Goal: Task Accomplishment & Management: Manage account settings

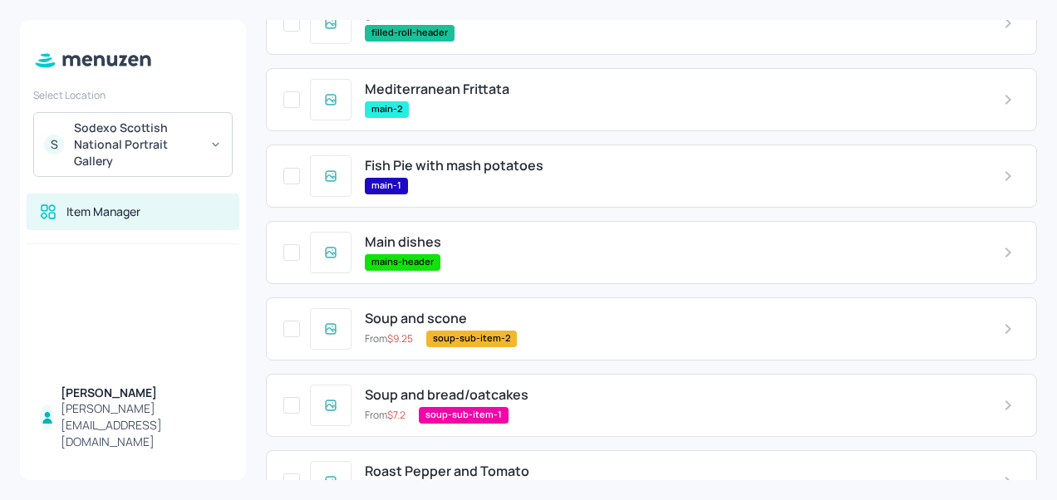
scroll to position [593, 0]
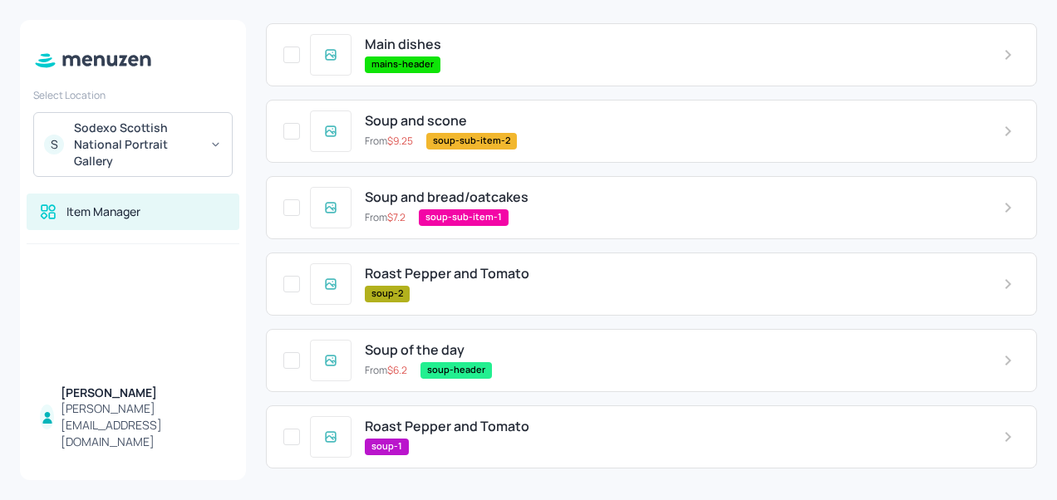
click at [472, 428] on span "Roast Pepper and Tomato" at bounding box center [447, 427] width 165 height 16
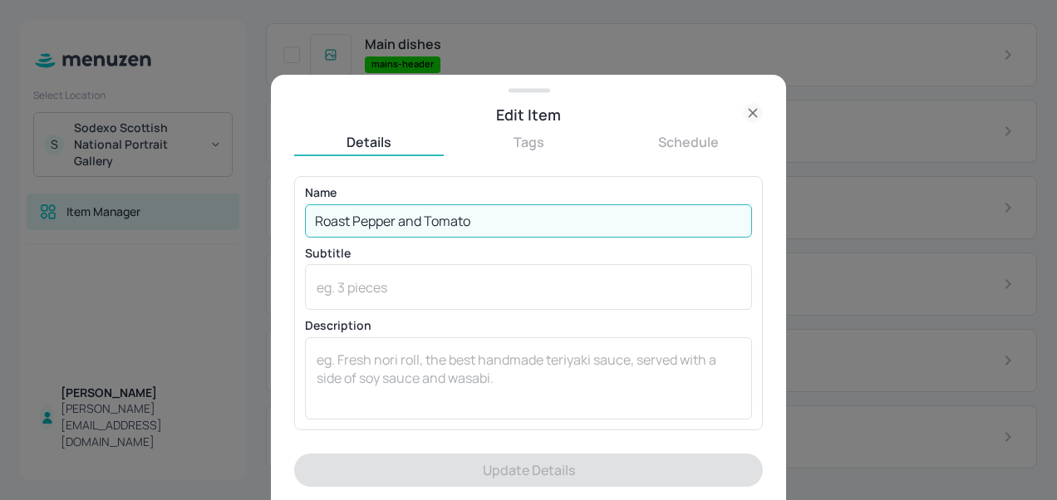
drag, startPoint x: 505, startPoint y: 219, endPoint x: 282, endPoint y: 226, distance: 223.7
click at [282, 226] on div "Edit Item Details Tags Schedule Name Roast Pepper and Tomato ​ Subtitle x ​ Des…" at bounding box center [528, 287] width 515 height 425
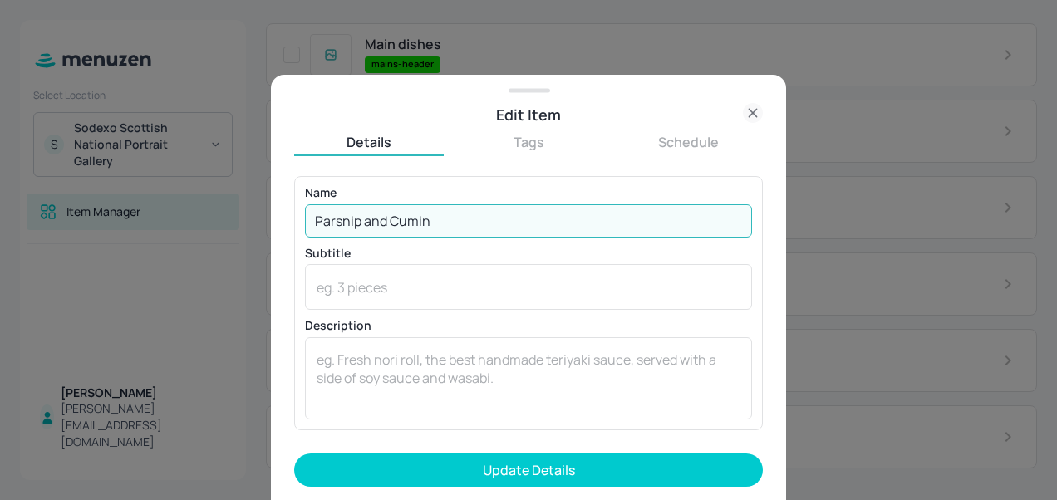
type input "Parsnip and Cumin"
click at [294, 454] on button "Update Details" at bounding box center [528, 470] width 469 height 33
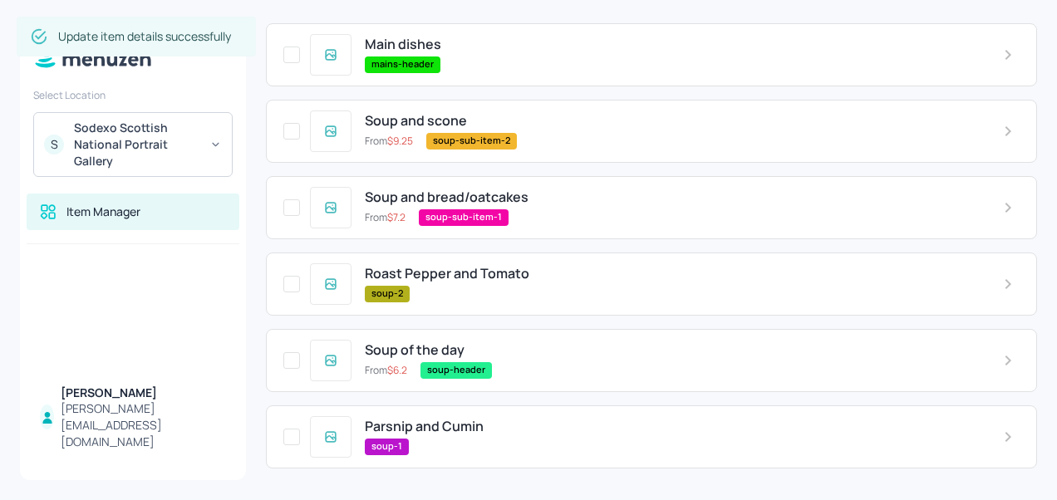
click at [446, 281] on span "Roast Pepper and Tomato" at bounding box center [447, 274] width 165 height 16
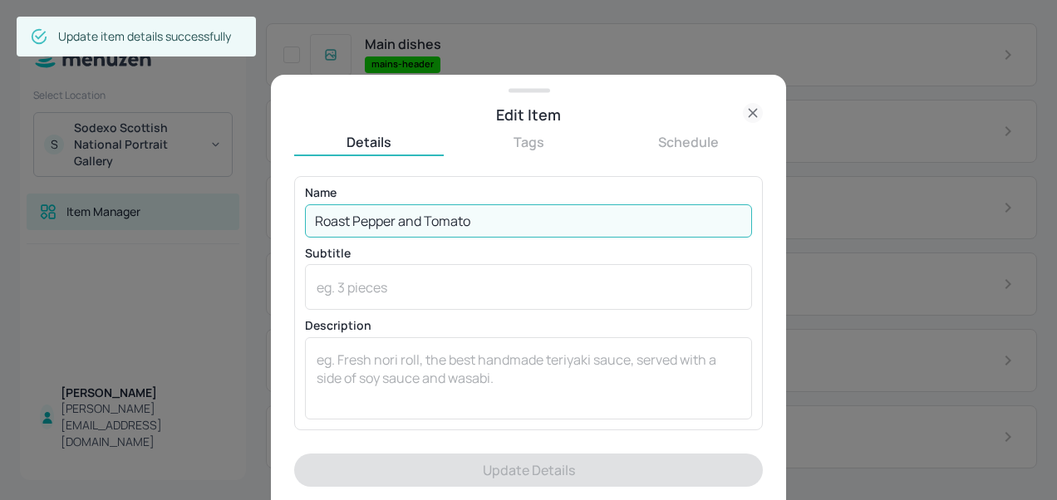
drag, startPoint x: 489, startPoint y: 209, endPoint x: 298, endPoint y: 208, distance: 190.3
click at [298, 208] on div "Name Roast Pepper and Tomato ​ Subtitle x ​ Description x ​" at bounding box center [528, 302] width 469 height 253
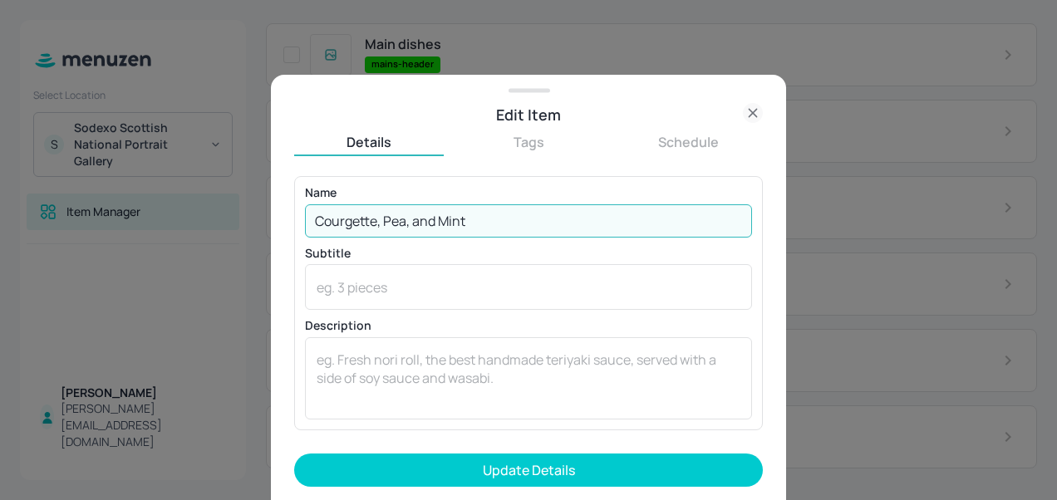
type input "Courgette, Pea, and Mint"
click at [294, 454] on button "Update Details" at bounding box center [528, 470] width 469 height 33
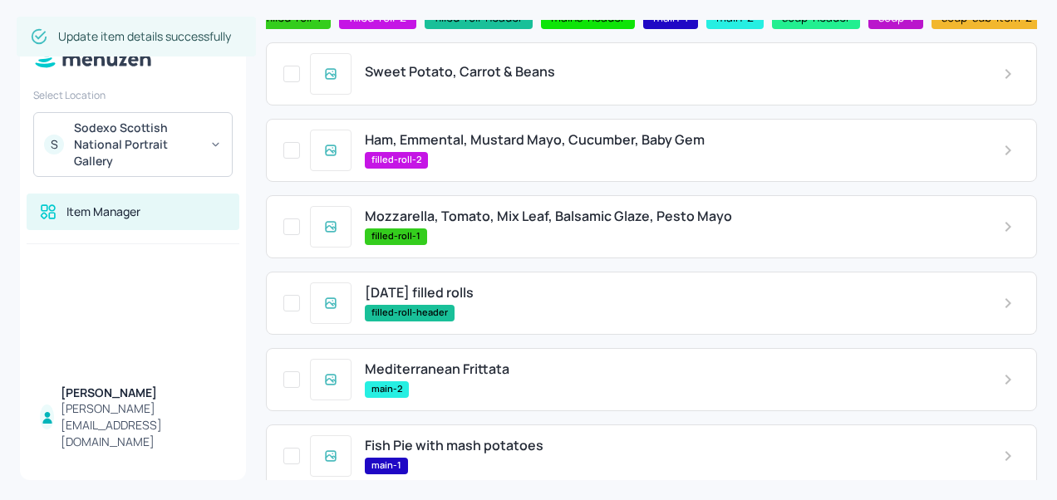
scroll to position [115, 0]
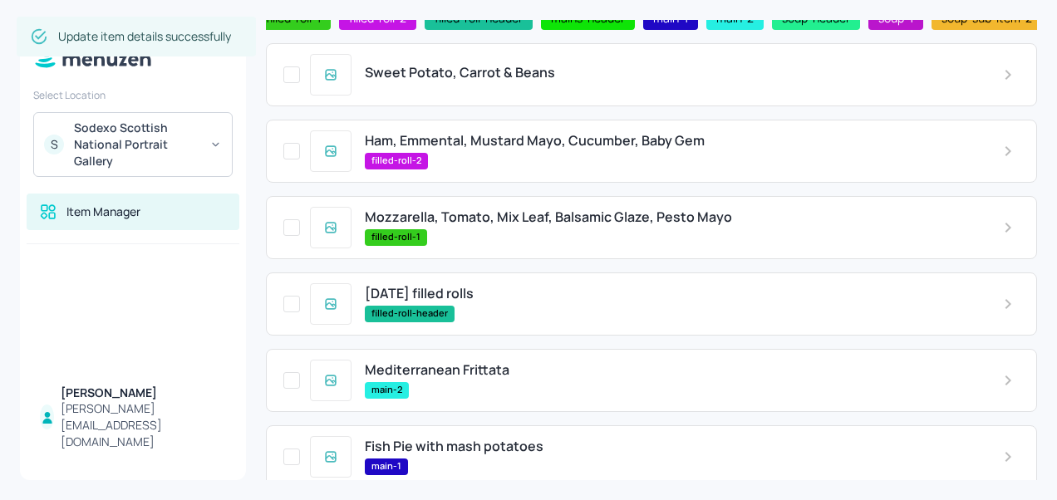
click at [449, 76] on span "Sweet Potato, Carrot & Beans" at bounding box center [460, 73] width 190 height 16
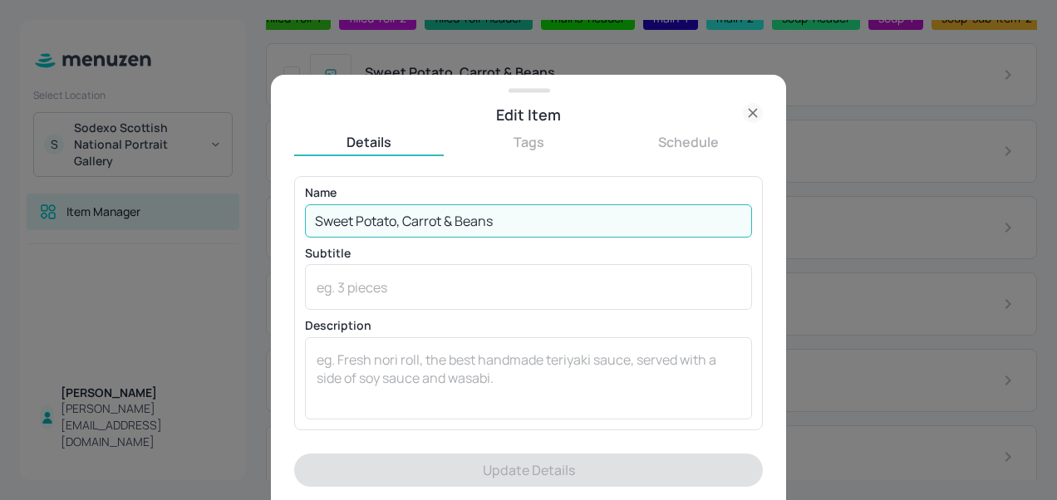
drag, startPoint x: 500, startPoint y: 220, endPoint x: 292, endPoint y: 213, distance: 207.9
click at [292, 213] on div "Edit Item Details Tags Schedule Name Sweet Potato, Carrot & Beans ​ Subtitle x …" at bounding box center [528, 287] width 515 height 425
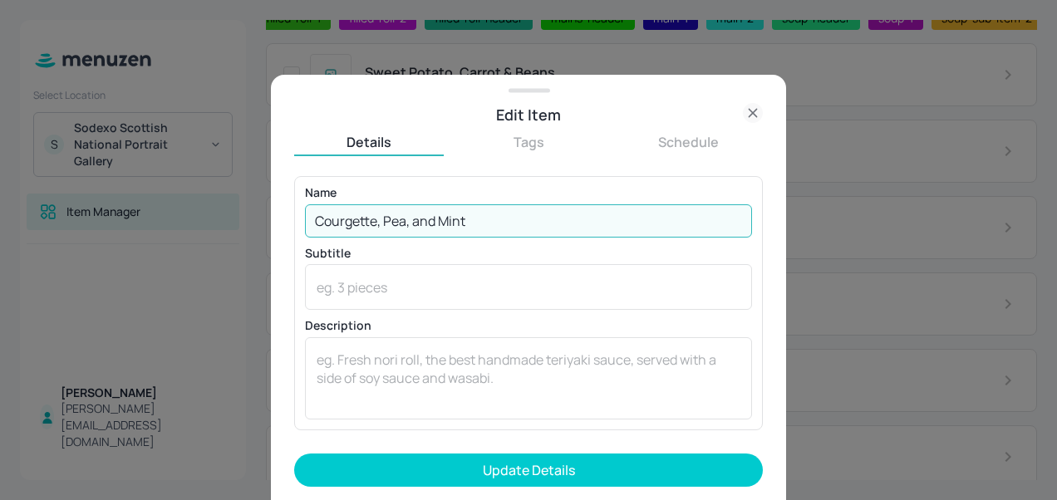
type input "Courgette, Pea, and Mint"
click at [294, 454] on button "Update Details" at bounding box center [528, 470] width 469 height 33
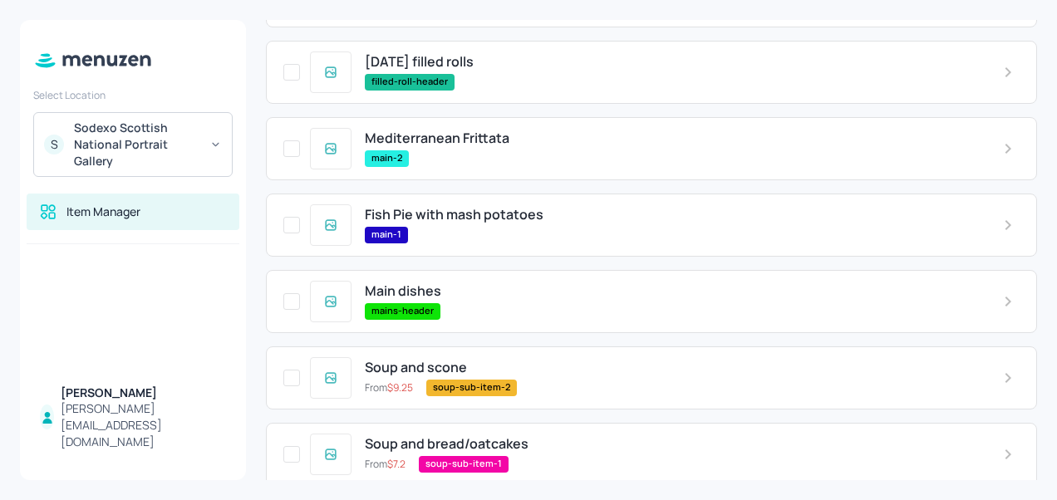
scroll to position [346, 0]
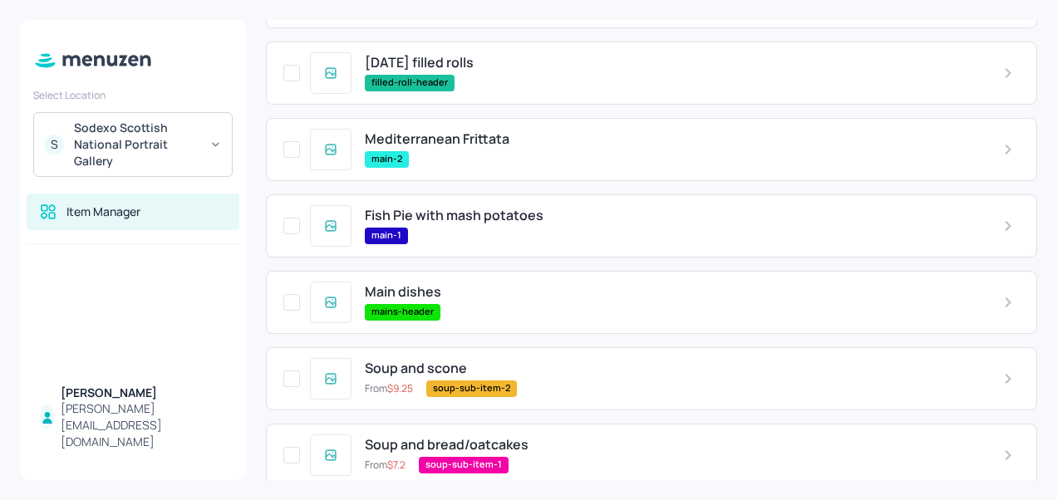
click at [447, 224] on span "Fish Pie with mash potatoes" at bounding box center [454, 216] width 179 height 16
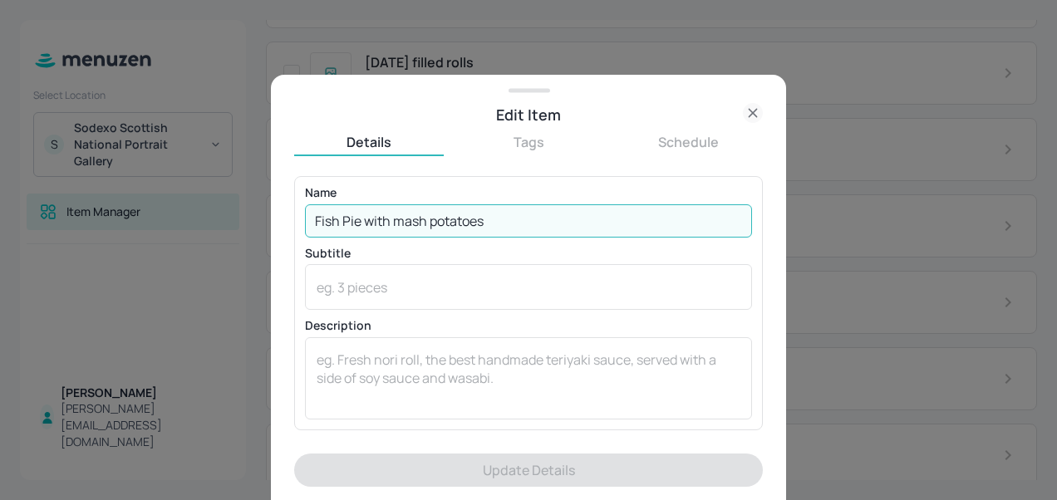
drag, startPoint x: 504, startPoint y: 227, endPoint x: 279, endPoint y: 204, distance: 225.5
click at [279, 204] on div "Edit Item Details Tags Schedule Name Fish Pie with mash potatoes ​ Subtitle x ​…" at bounding box center [528, 287] width 515 height 425
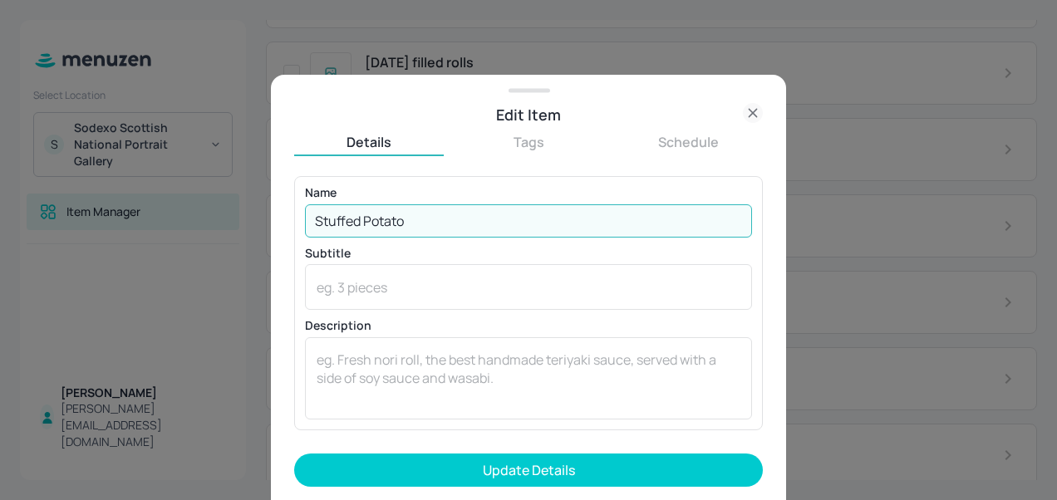
type input "Stuffed Potato"
click at [294, 454] on button "Update Details" at bounding box center [528, 470] width 469 height 33
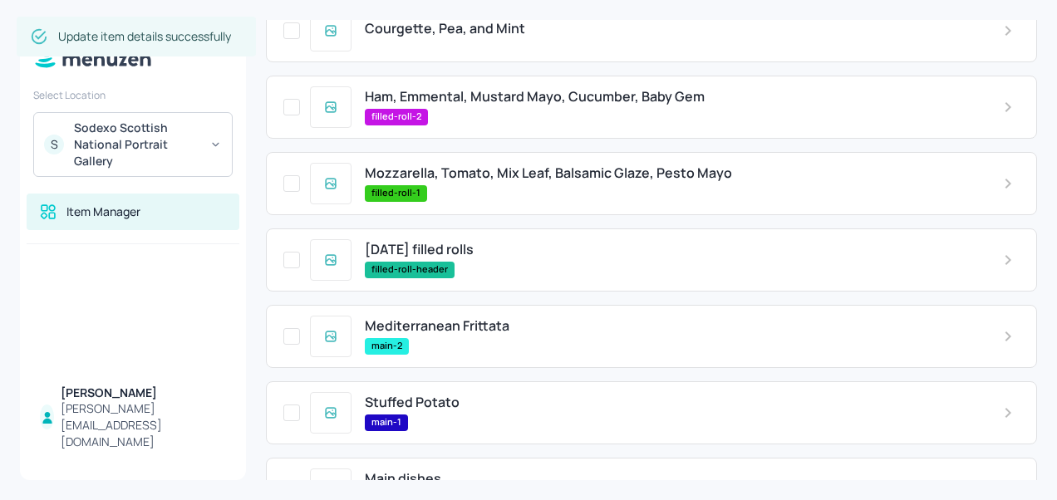
scroll to position [152, 0]
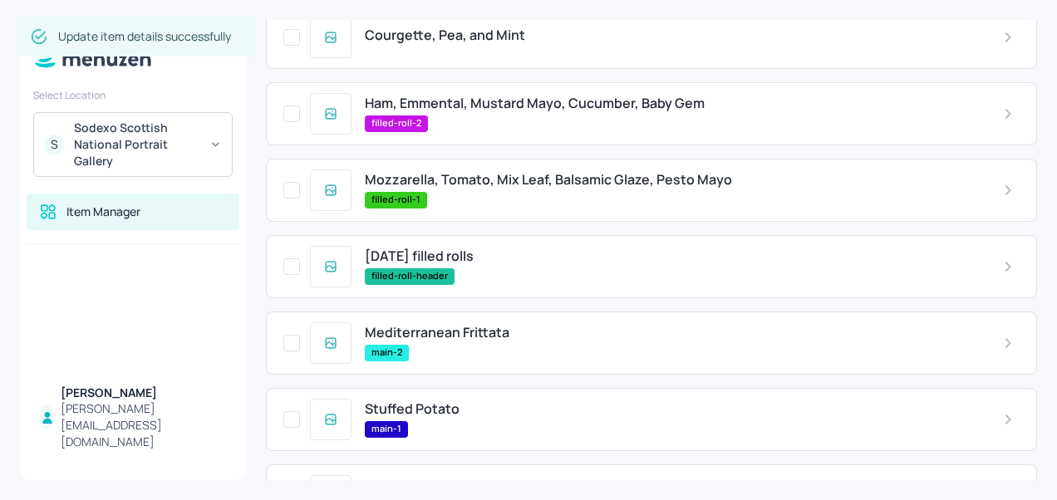
click at [474, 111] on span "Ham, Emmental, Mustard Mayo, Cucumber, Baby Gem" at bounding box center [535, 104] width 340 height 16
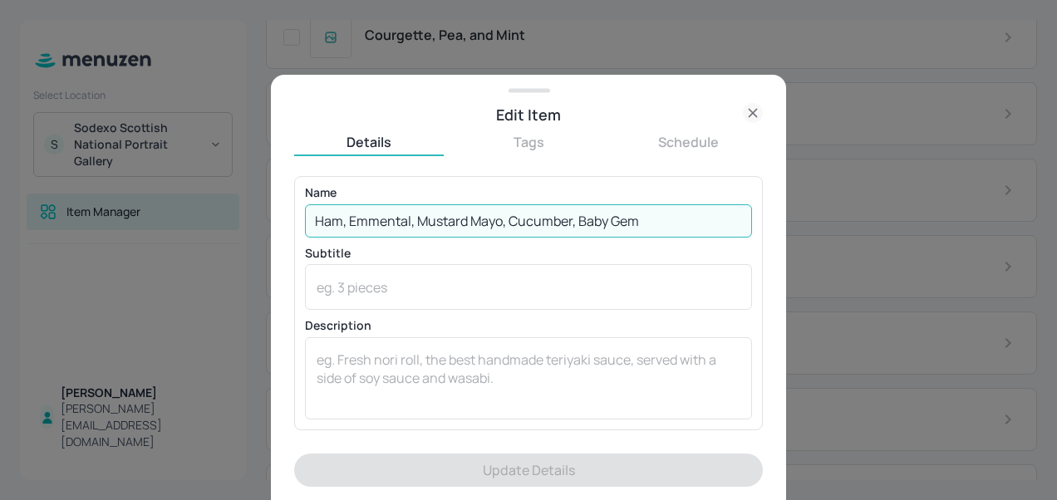
drag, startPoint x: 705, startPoint y: 226, endPoint x: 292, endPoint y: 216, distance: 412.3
click at [292, 216] on div "Edit Item Details Tags Schedule Name Ham, Emmental, Mustard Mayo, Cucumber, Bab…" at bounding box center [528, 287] width 515 height 425
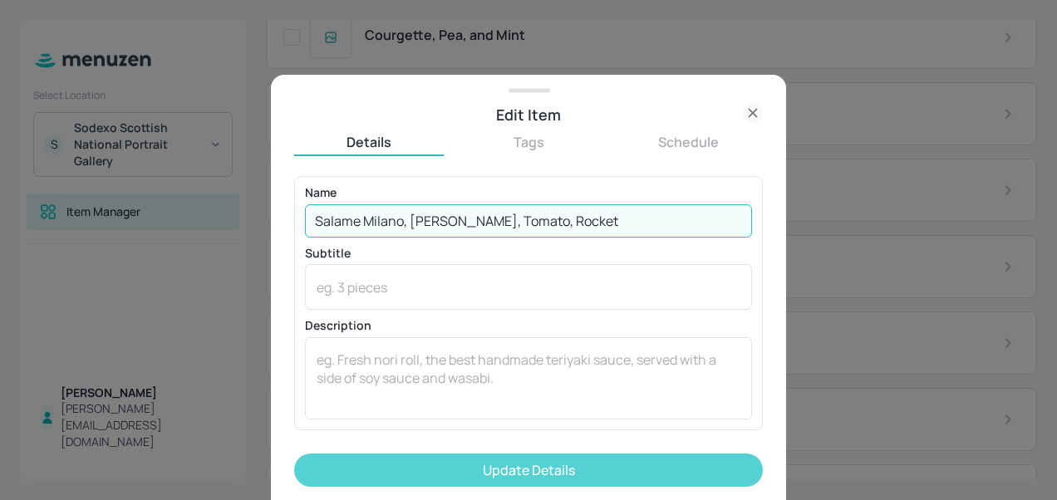
type input "Salame Milano, [PERSON_NAME], Tomato, Rocket"
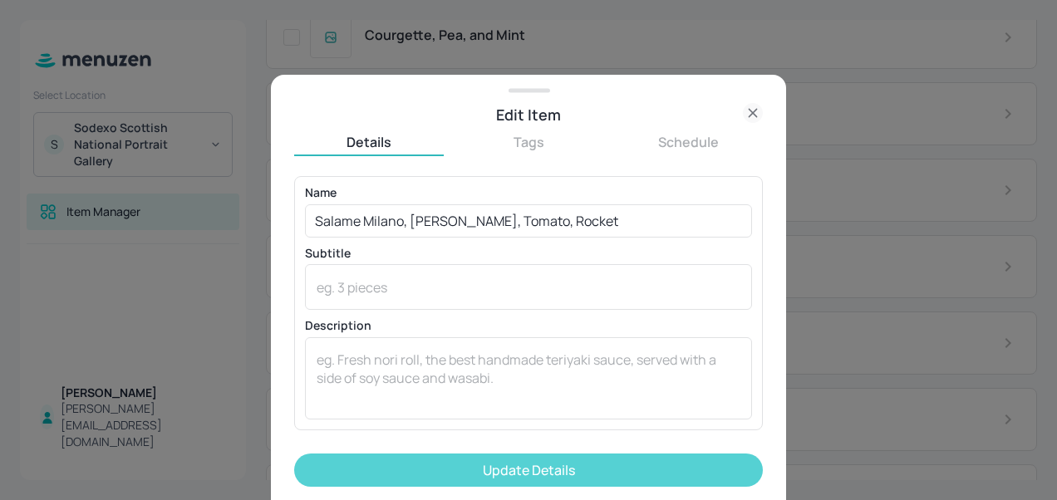
click at [467, 474] on button "Update Details" at bounding box center [528, 470] width 469 height 33
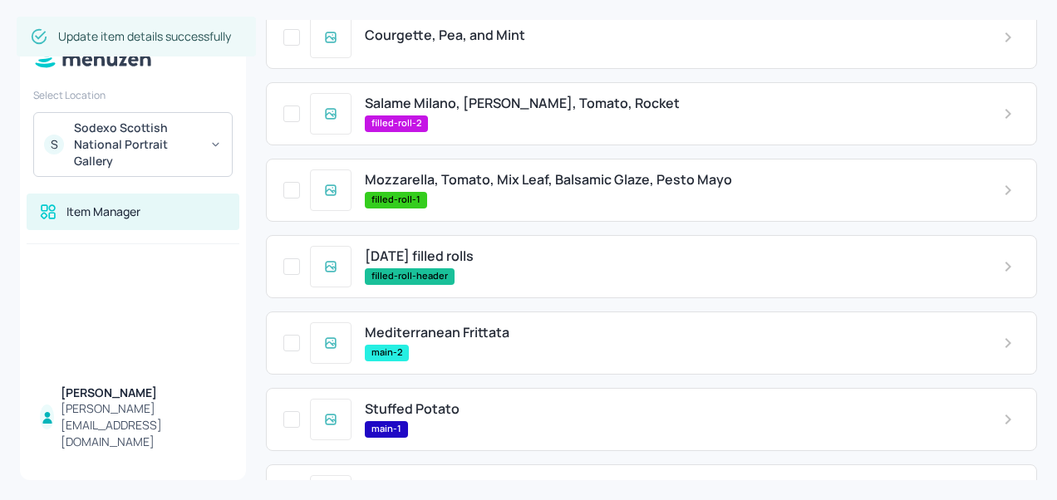
click at [637, 188] on span "Mozzarella, Tomato, Mix Leaf, Balsamic Glaze, Pesto Mayo" at bounding box center [548, 180] width 367 height 16
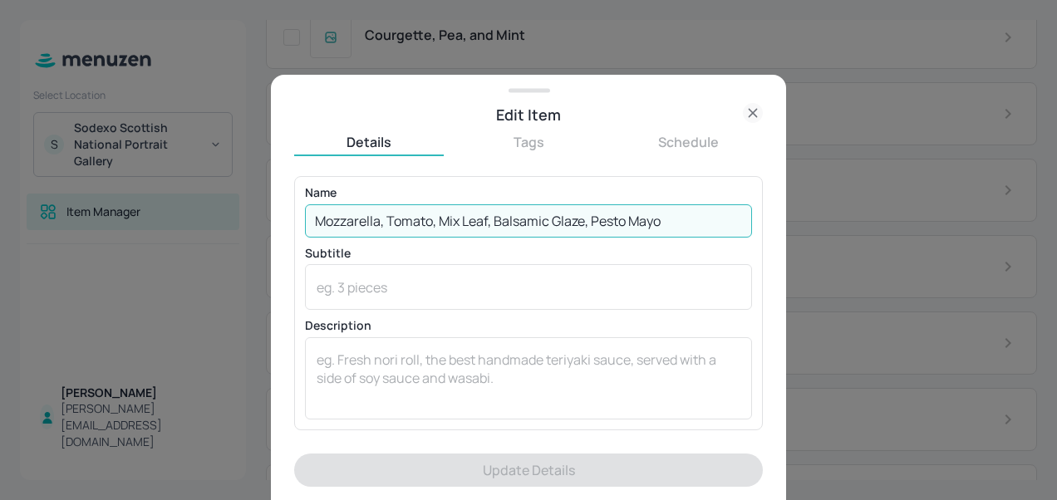
drag, startPoint x: 691, startPoint y: 229, endPoint x: 247, endPoint y: 178, distance: 446.6
click at [247, 178] on div "Edit Item Details Tags Schedule Name Mozzarella, Tomato, Mix Leaf, Balsamic Gla…" at bounding box center [528, 250] width 1057 height 500
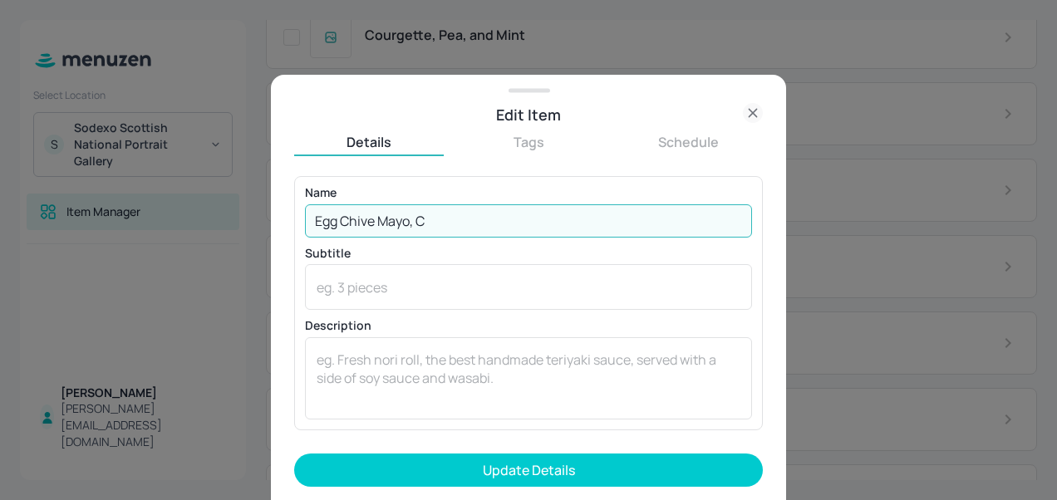
type input "Egg Chive Mayo, Cucumber, Rocket"
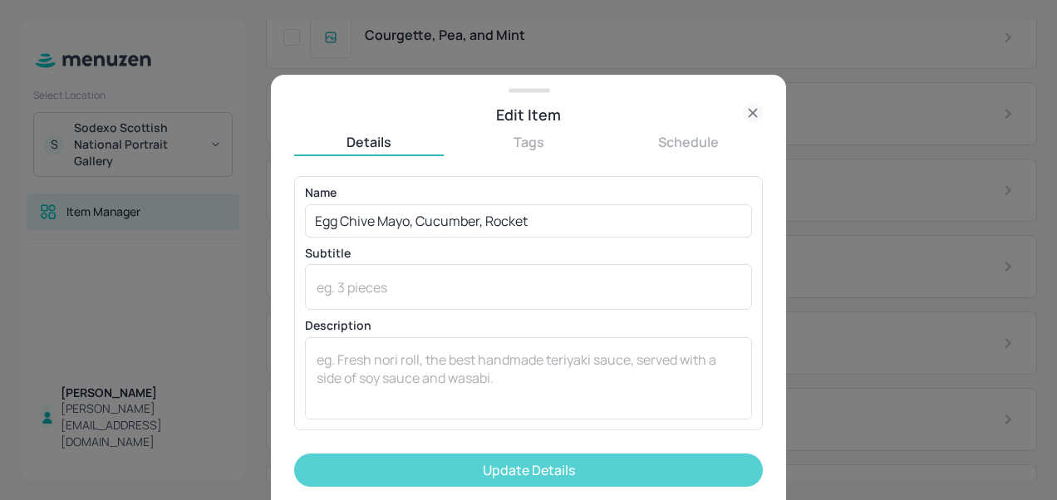
click at [558, 475] on button "Update Details" at bounding box center [528, 470] width 469 height 33
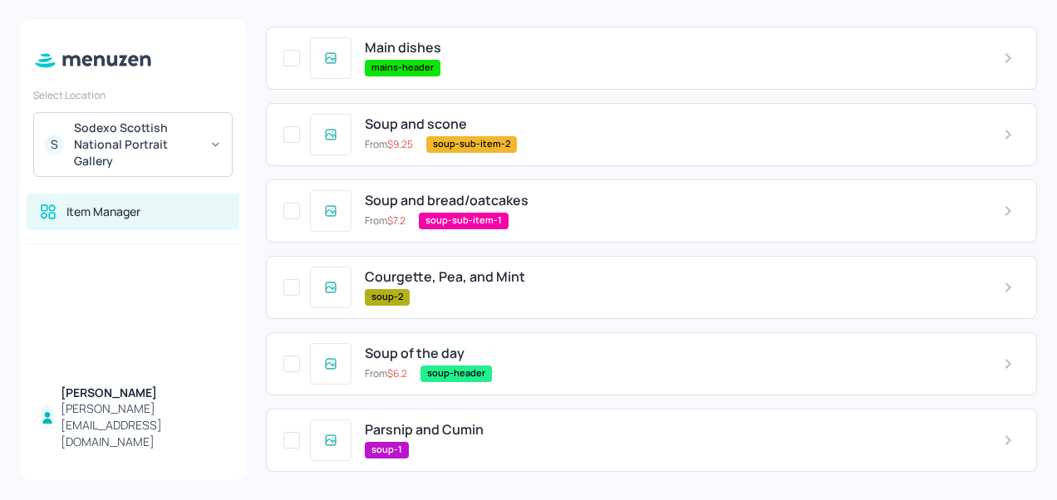
scroll to position [593, 0]
